Goal: Check status

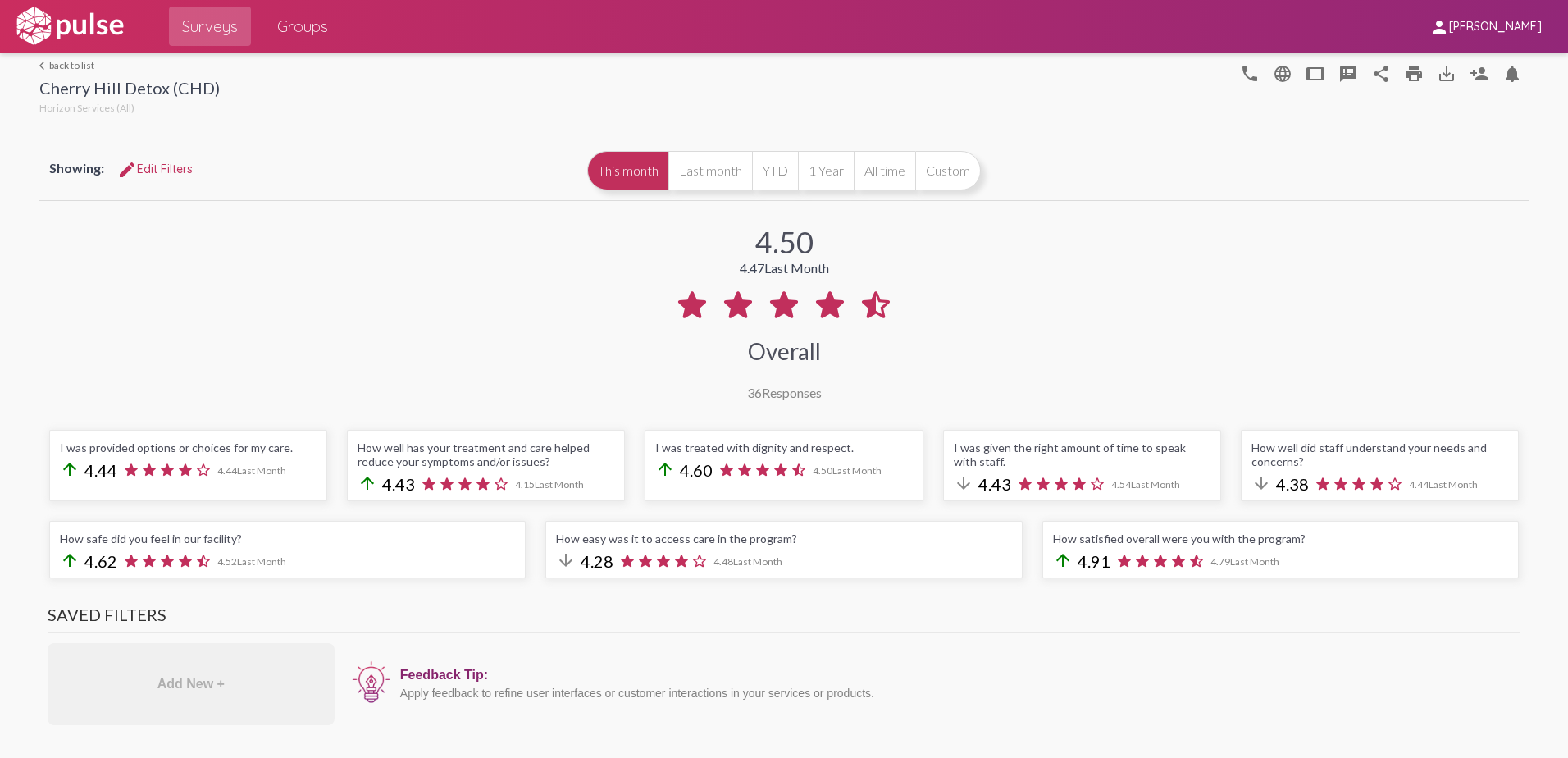
scroll to position [-1, 0]
